Goal: Transaction & Acquisition: Purchase product/service

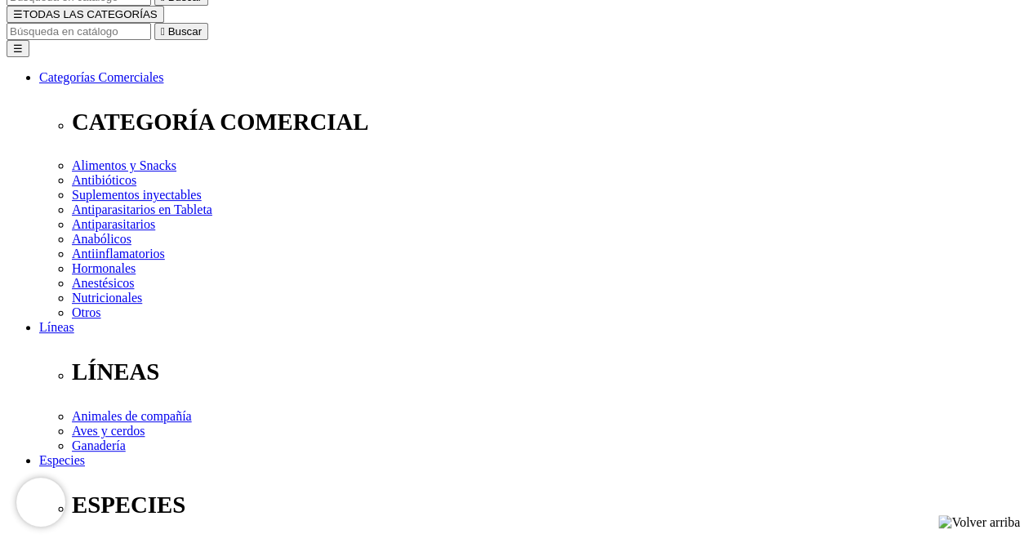
scroll to position [183, 0]
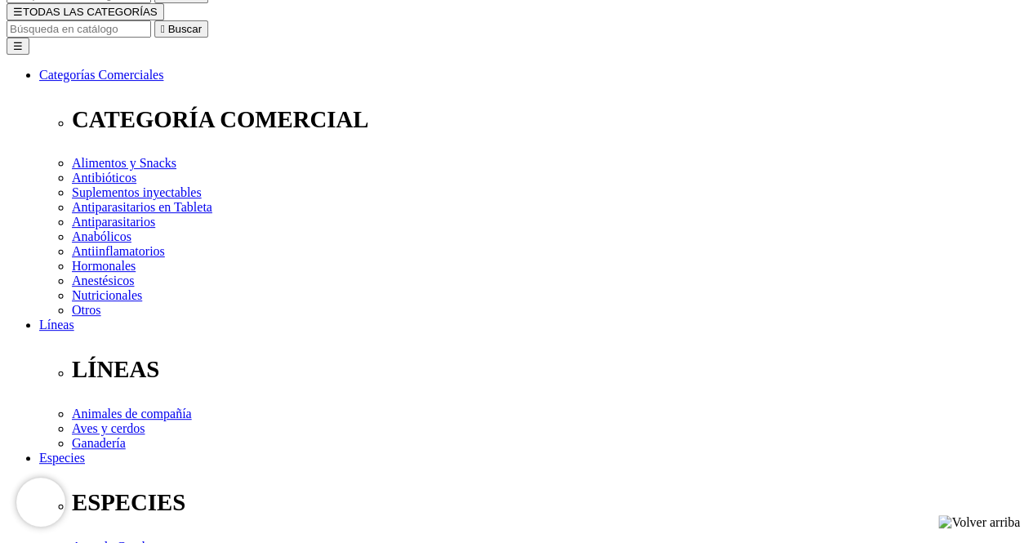
select select "374"
